Goal: Navigation & Orientation: Find specific page/section

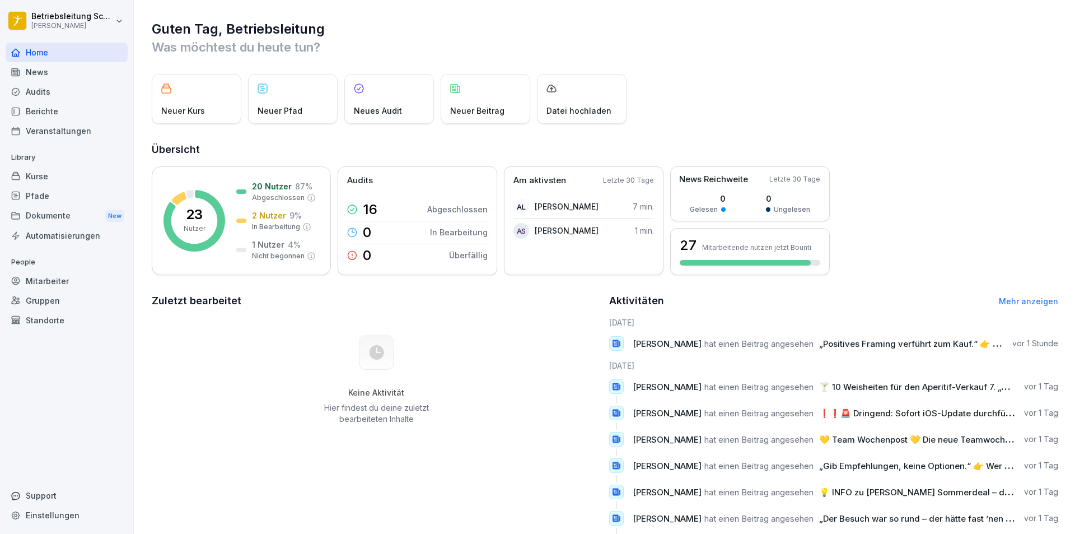
click at [80, 289] on div "Mitarbeiter" at bounding box center [67, 281] width 122 height 20
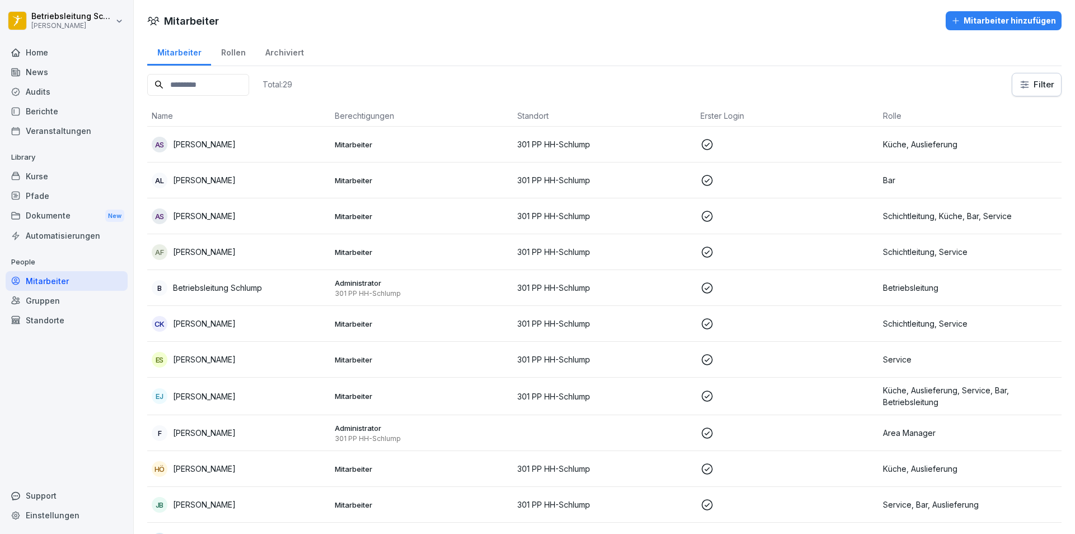
click at [63, 119] on div "Berichte" at bounding box center [67, 111] width 122 height 20
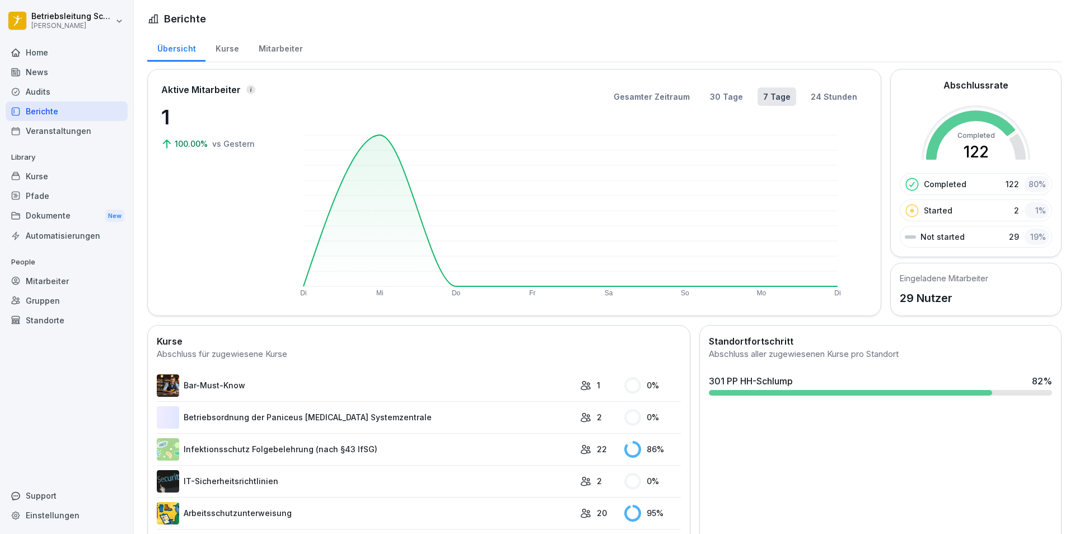
click at [63, 104] on div "Berichte" at bounding box center [67, 111] width 122 height 20
click at [38, 94] on div "Audits" at bounding box center [67, 92] width 122 height 20
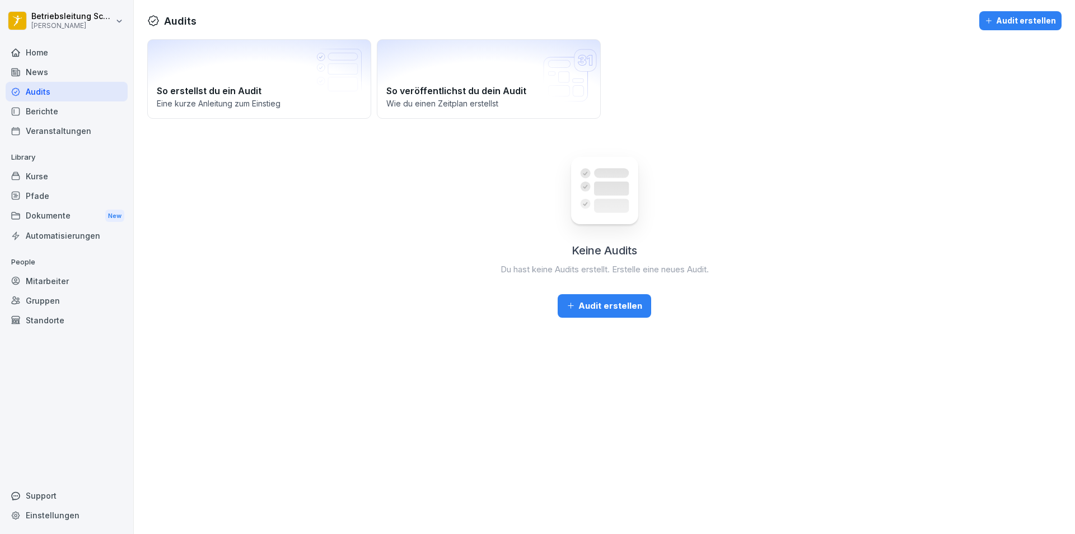
click at [37, 71] on div "News" at bounding box center [67, 72] width 122 height 20
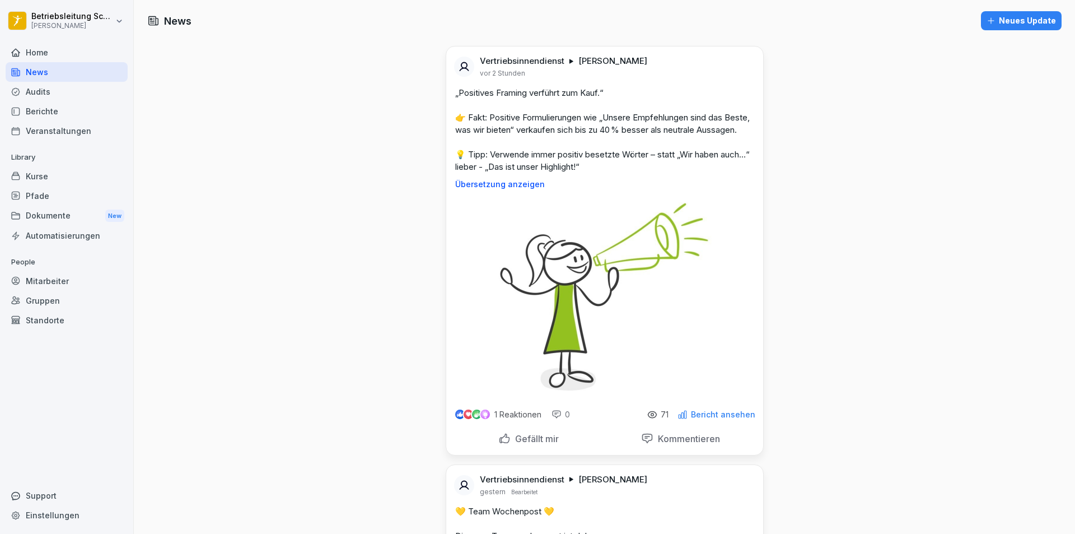
click at [68, 295] on div "Gruppen" at bounding box center [67, 301] width 122 height 20
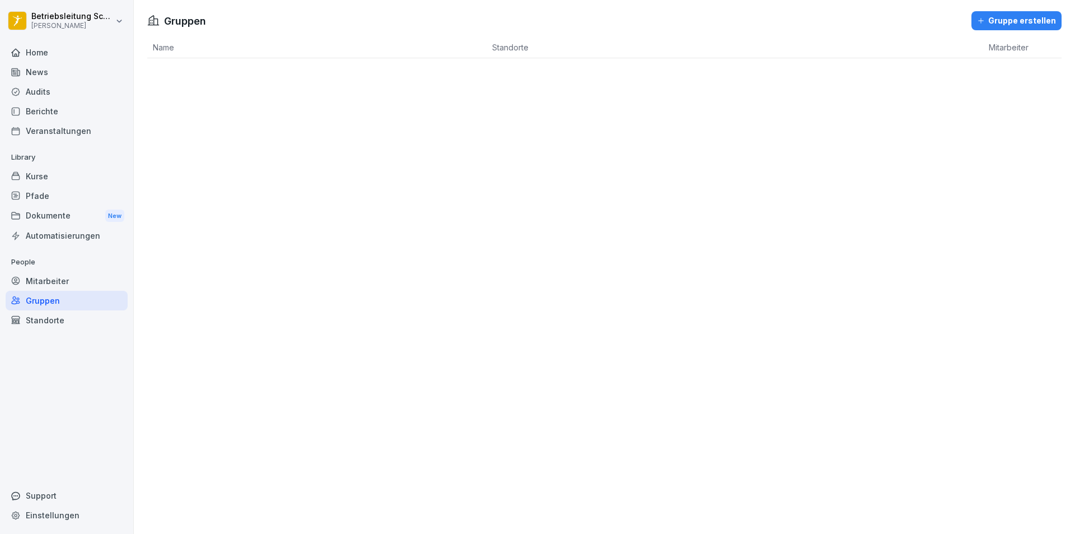
click at [68, 278] on div "Mitarbeiter" at bounding box center [67, 281] width 122 height 20
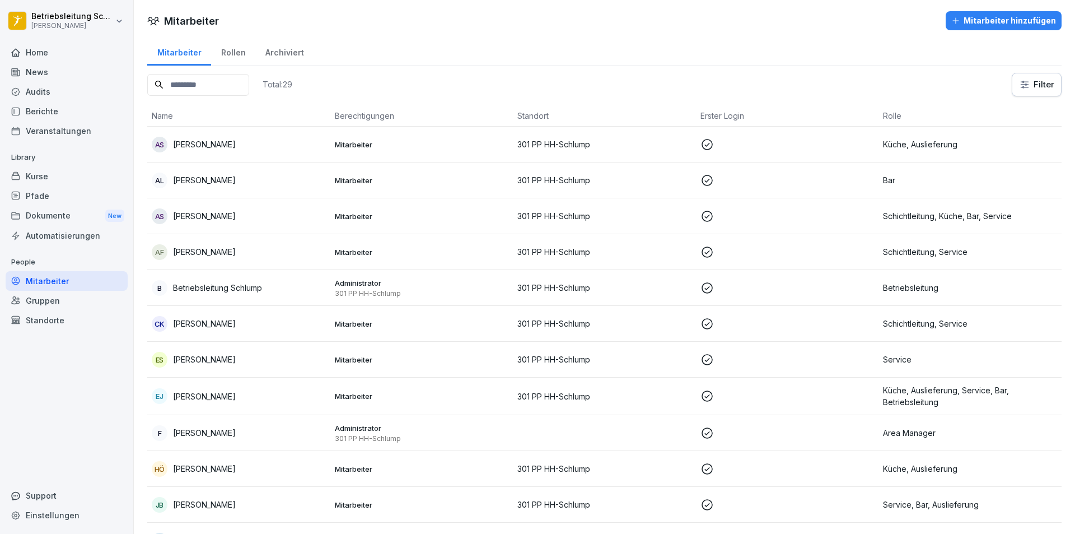
click at [223, 49] on div "Rollen" at bounding box center [233, 51] width 44 height 29
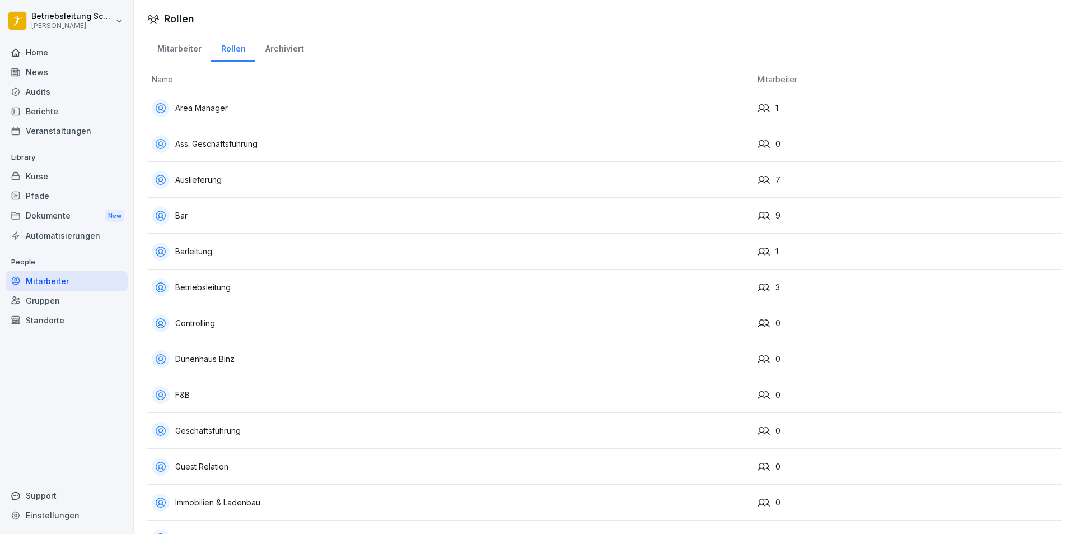
click at [181, 38] on div "Mitarbeiter" at bounding box center [179, 47] width 64 height 29
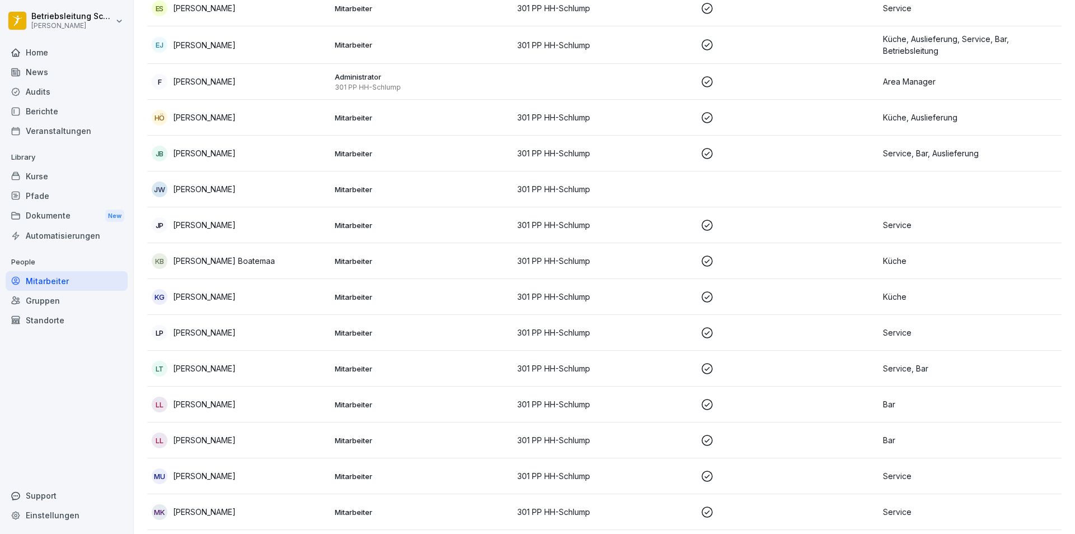
scroll to position [653, 0]
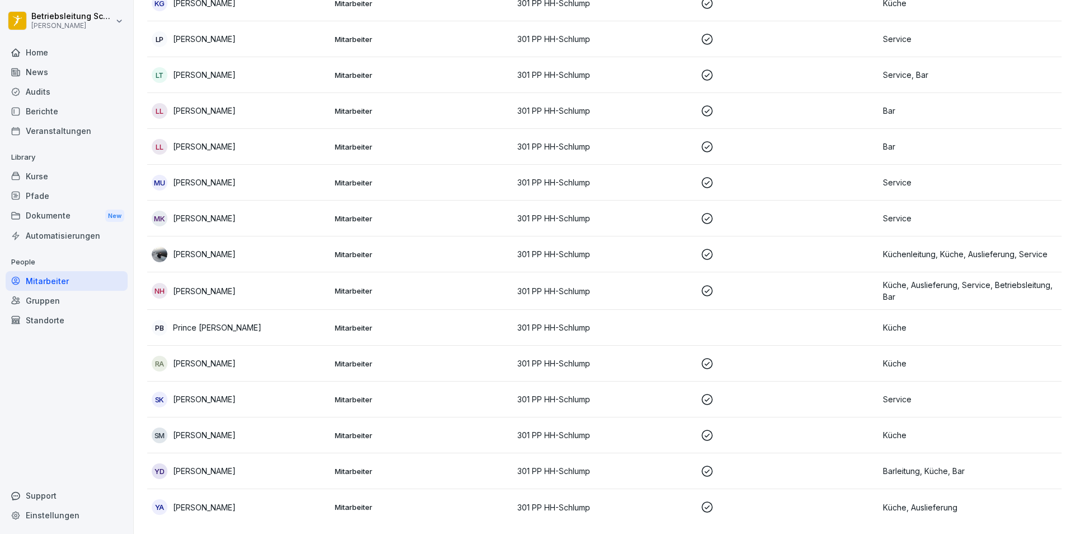
click at [47, 176] on div "Kurse" at bounding box center [67, 176] width 122 height 20
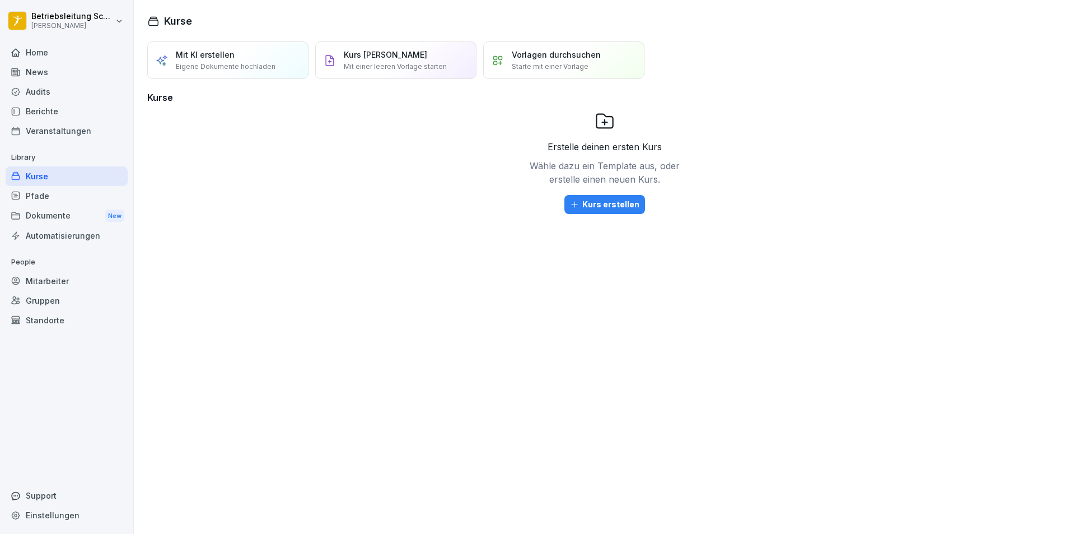
click at [53, 189] on div "Pfade" at bounding box center [67, 196] width 122 height 20
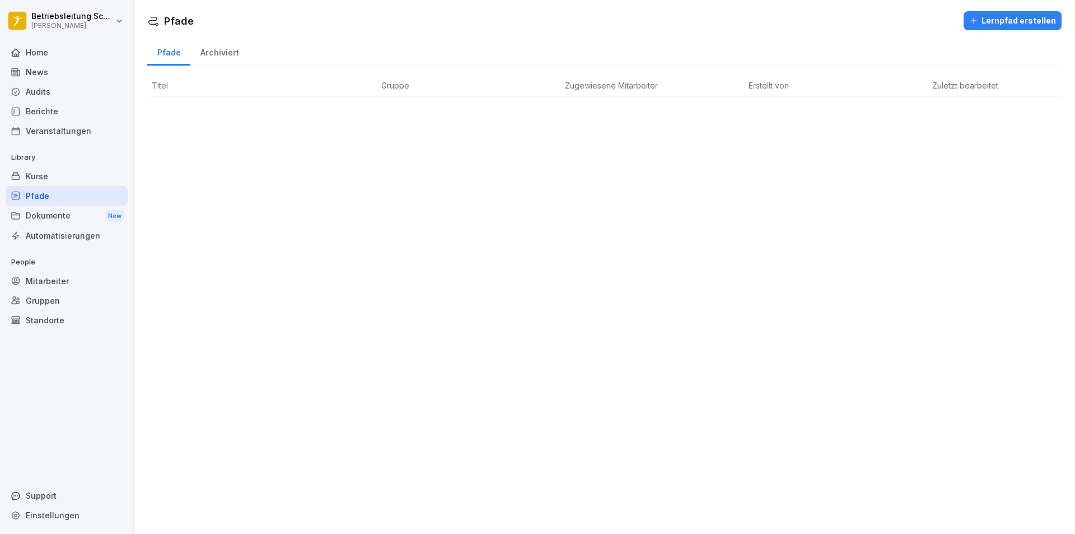
click at [81, 286] on div "Mitarbeiter" at bounding box center [67, 281] width 122 height 20
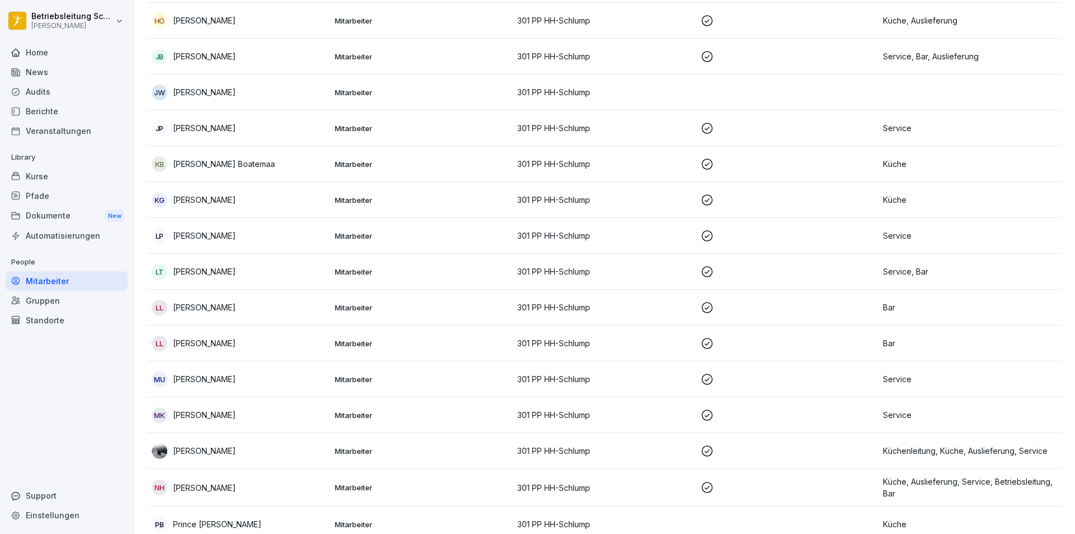
scroll to position [653, 0]
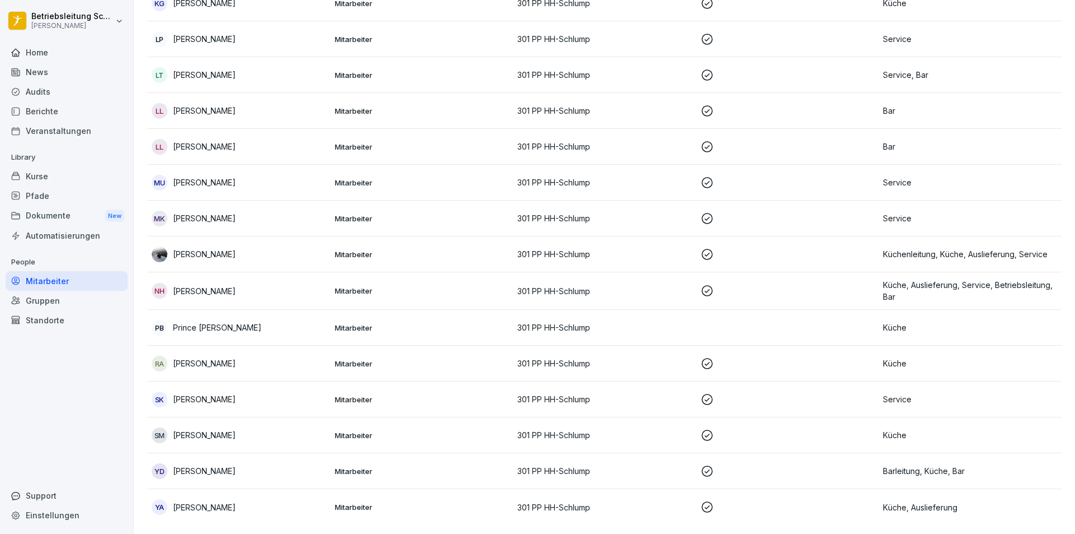
click at [390, 323] on p "Mitarbeiter" at bounding box center [422, 328] width 174 height 10
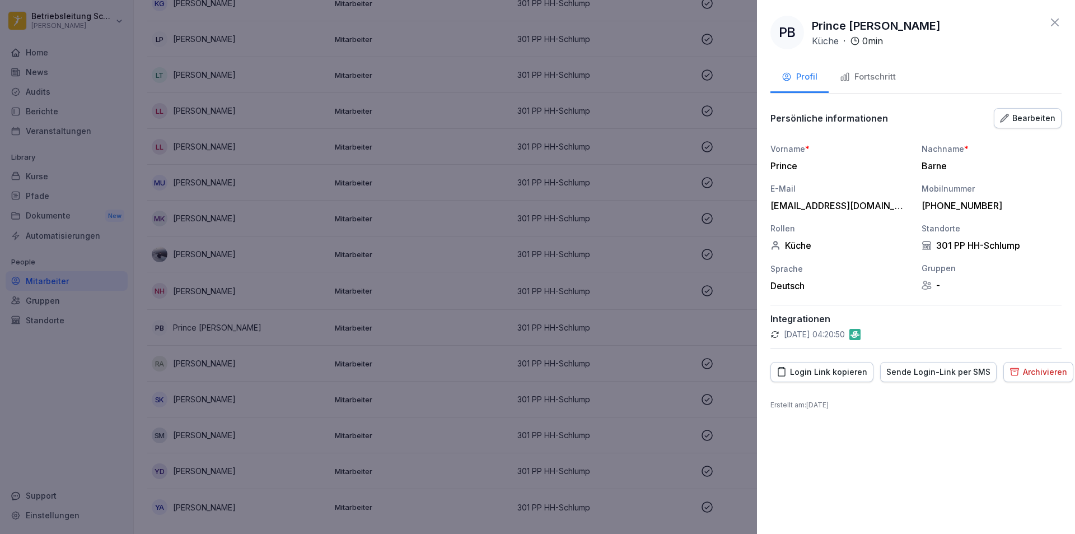
click at [936, 371] on div "Sende Login-Link per SMS" at bounding box center [939, 372] width 104 height 12
click at [1052, 18] on icon at bounding box center [1055, 22] width 13 height 13
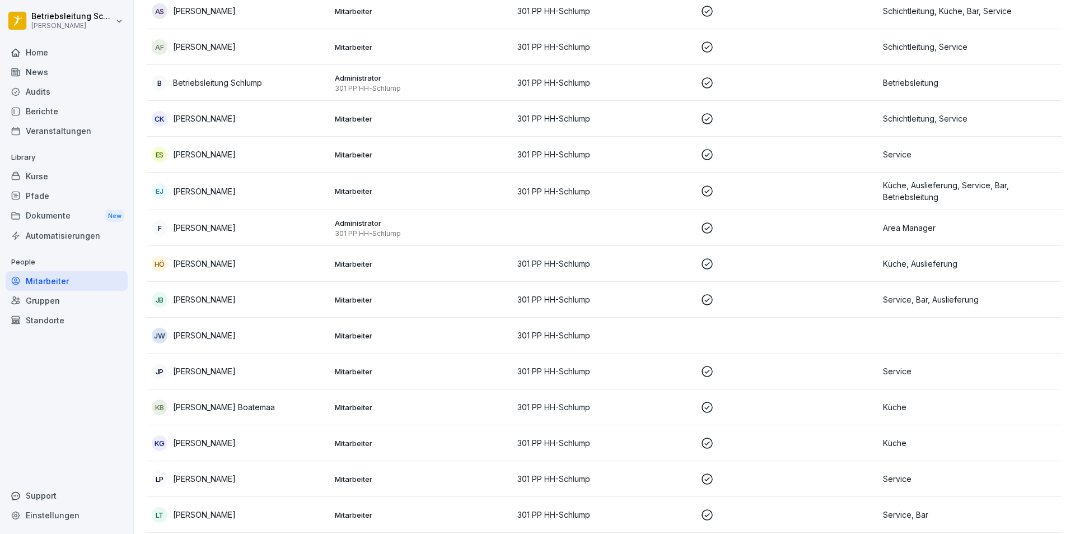
scroll to position [0, 0]
